Goal: Task Accomplishment & Management: Use online tool/utility

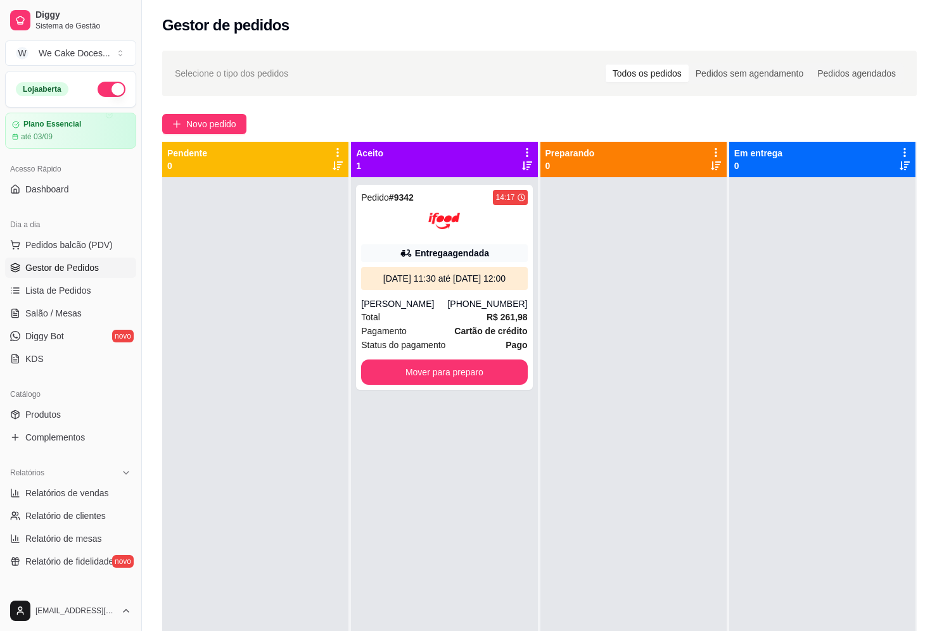
scroll to position [280, 0]
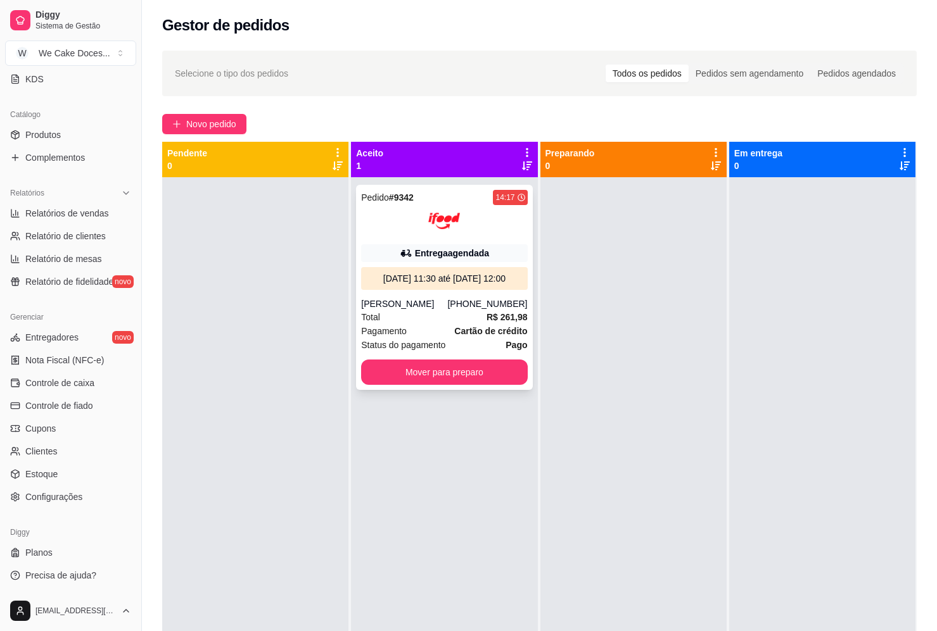
click at [408, 230] on div at bounding box center [444, 221] width 166 height 32
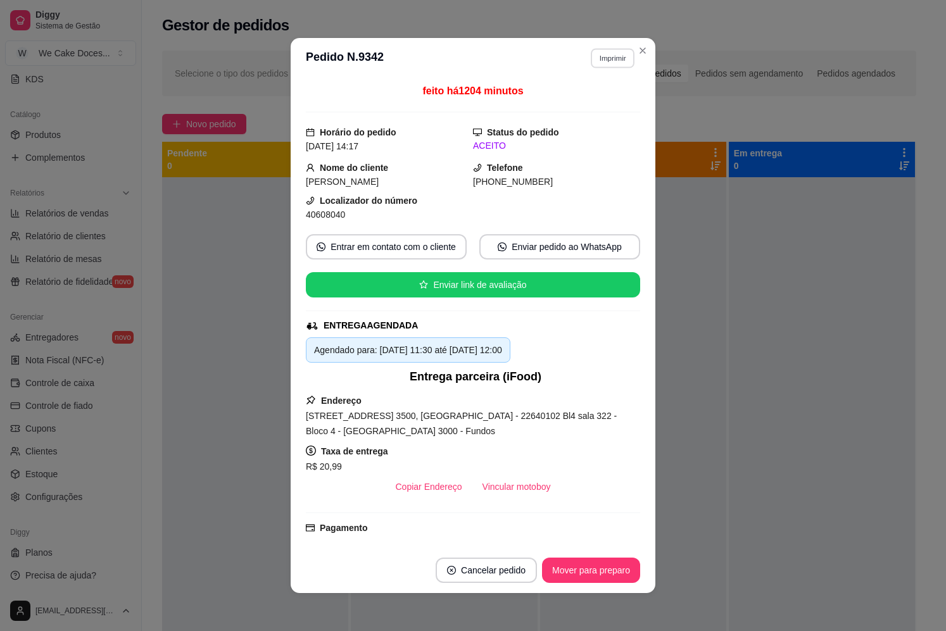
click at [619, 60] on button "Imprimir" at bounding box center [613, 58] width 44 height 20
click at [579, 126] on button "IMPRESSORA" at bounding box center [585, 128] width 89 height 20
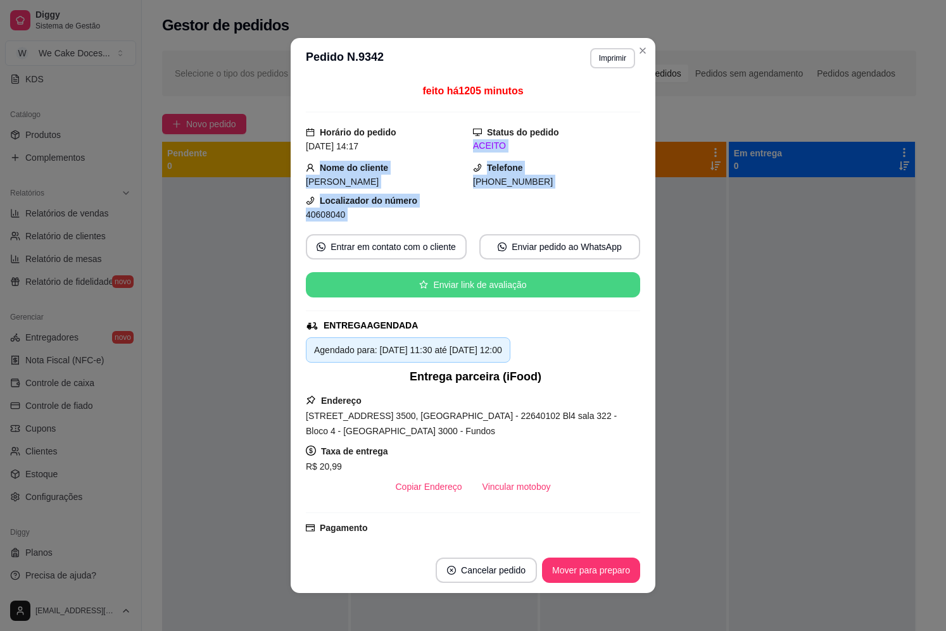
drag, startPoint x: 579, startPoint y: 126, endPoint x: 513, endPoint y: 284, distance: 171.5
click at [513, 284] on div "feito há 1205 minutos Horário do pedido [DATE] 14:17 Status do pedido ACEITO No…" at bounding box center [473, 313] width 334 height 459
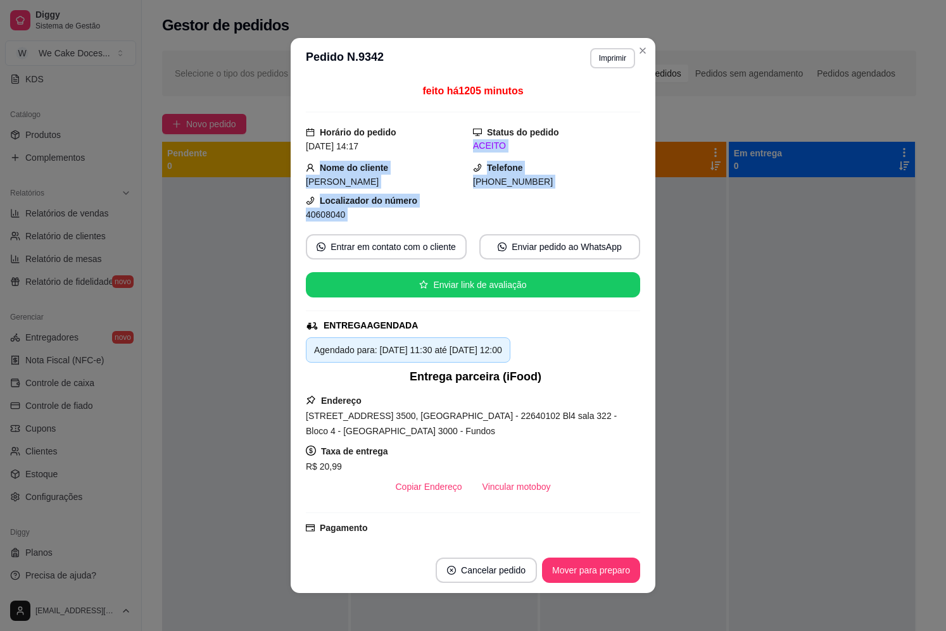
click at [431, 187] on div "[PERSON_NAME]" at bounding box center [389, 182] width 167 height 14
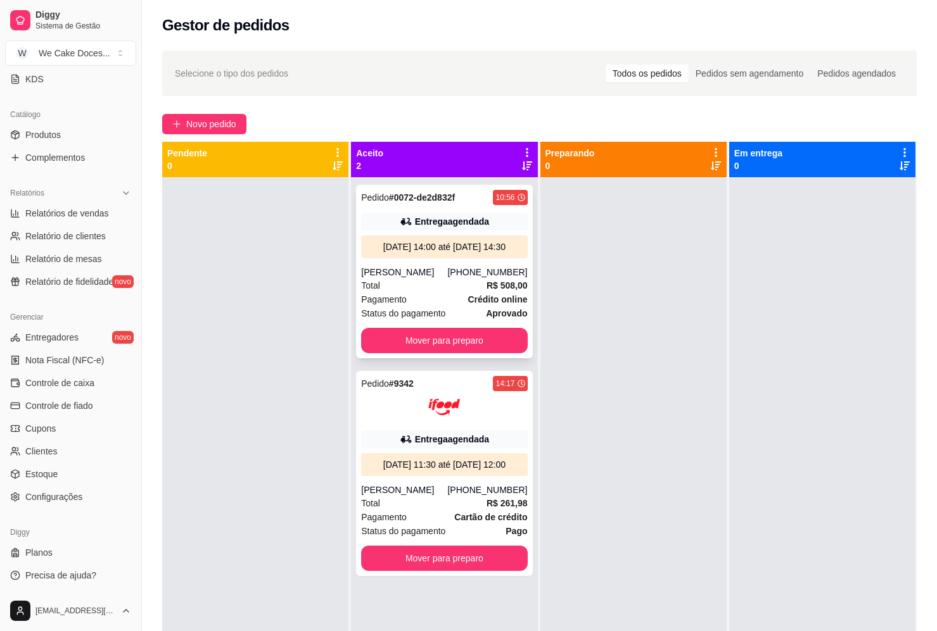
click at [441, 306] on div "Pagamento Crédito online" at bounding box center [444, 300] width 166 height 14
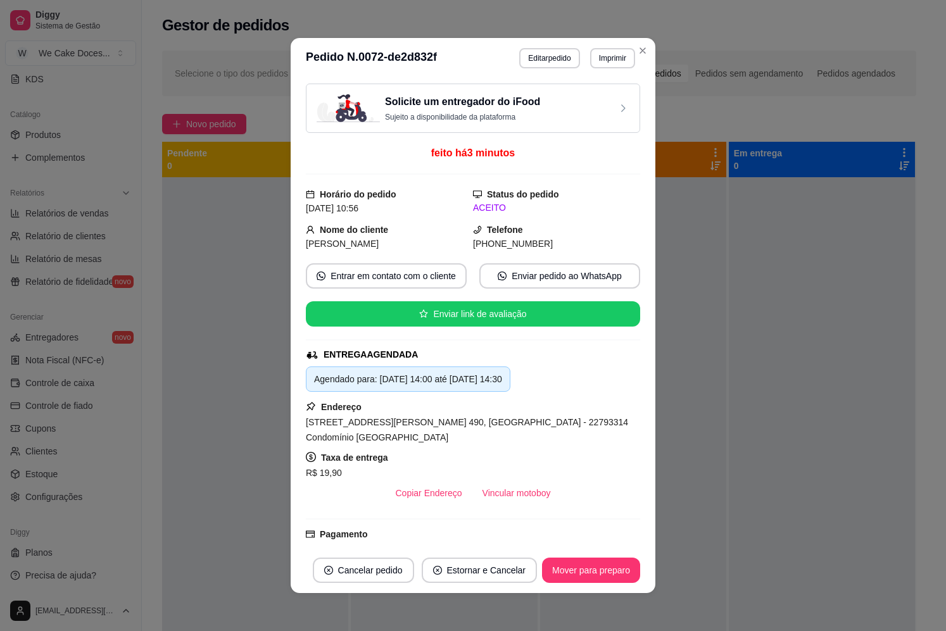
click at [477, 113] on p "Sujeito a disponibilidade da plataforma" at bounding box center [462, 117] width 155 height 10
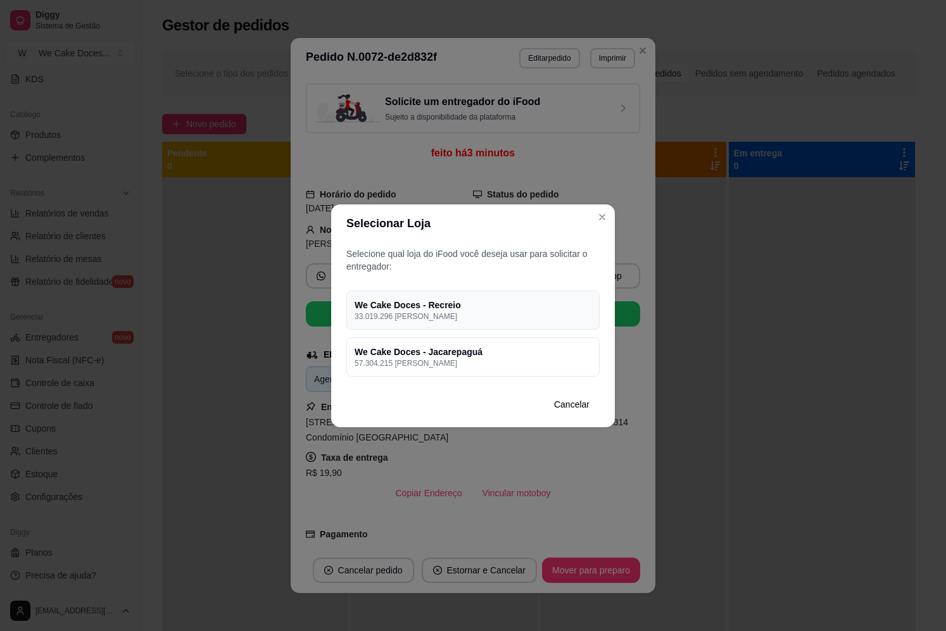
click at [528, 298] on div "We Cake Doces - Recreio 33.019.296 [PERSON_NAME]" at bounding box center [472, 310] width 253 height 39
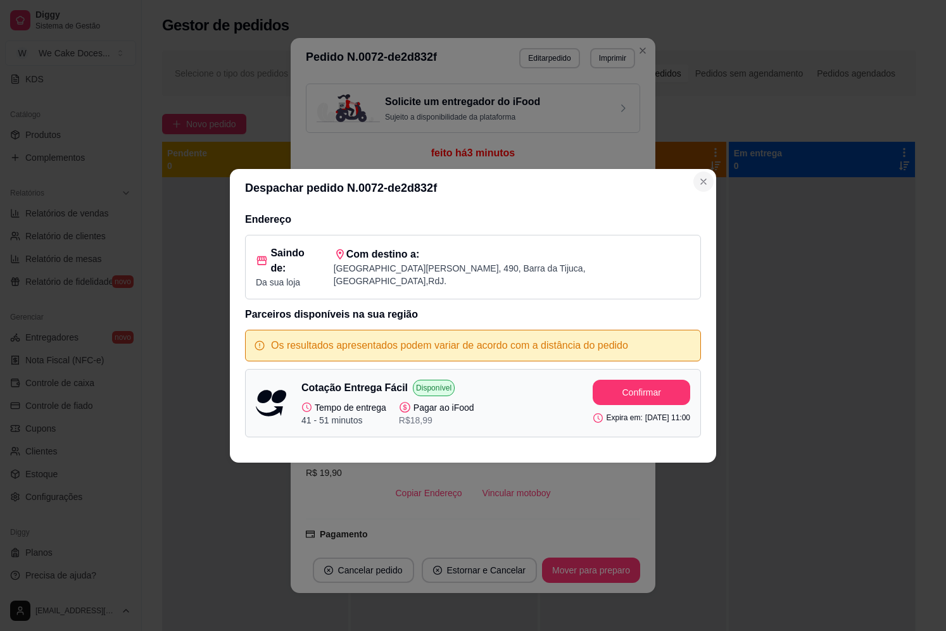
click at [702, 180] on button "Close" at bounding box center [703, 182] width 20 height 20
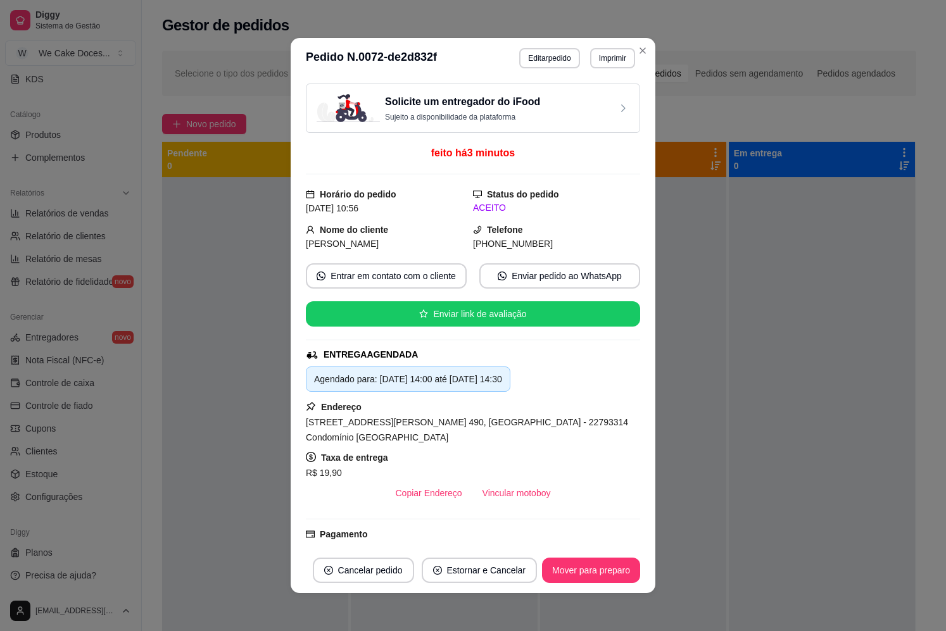
click at [545, 123] on div "Solicite um entregador do iFood Sujeito a disponibilidade da plataforma" at bounding box center [473, 108] width 334 height 49
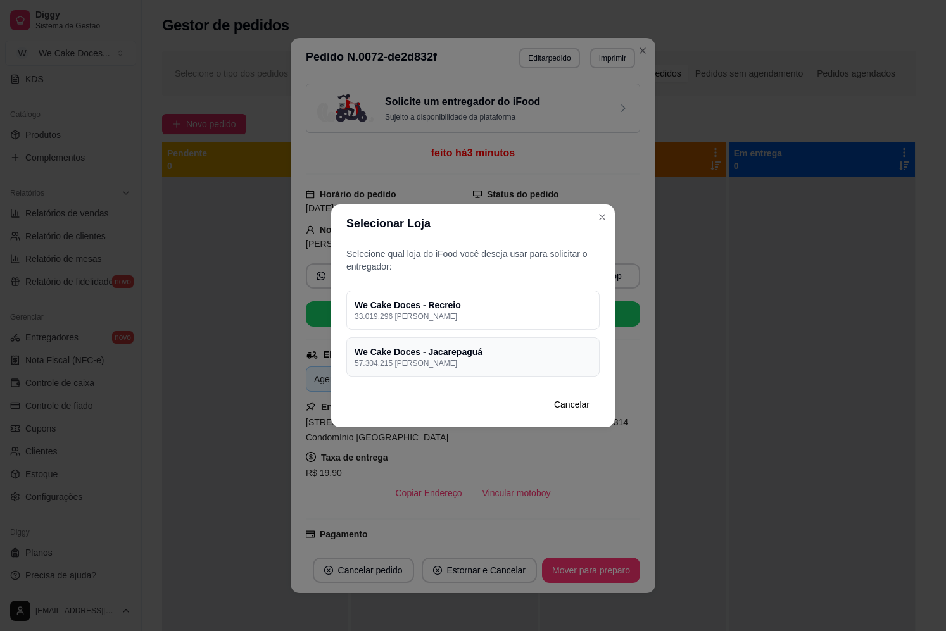
click at [509, 354] on h4 "We Cake Doces - Jacarepaguá" at bounding box center [473, 352] width 237 height 13
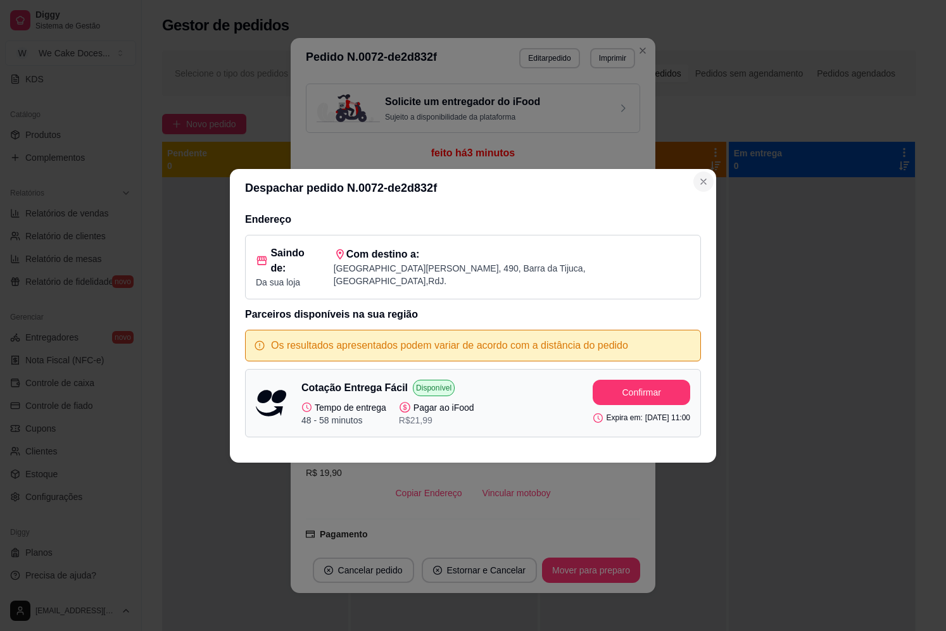
click at [707, 187] on icon "Close" at bounding box center [703, 182] width 10 height 10
